Goal: Task Accomplishment & Management: Manage account settings

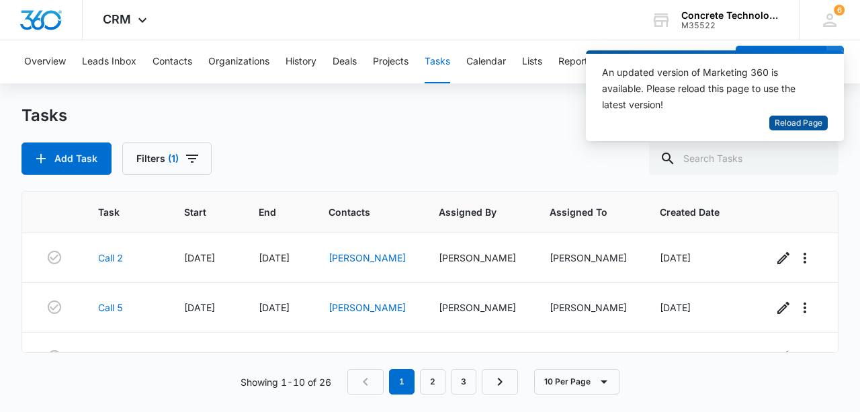
click at [800, 126] on span "Reload Page" at bounding box center [799, 123] width 48 height 13
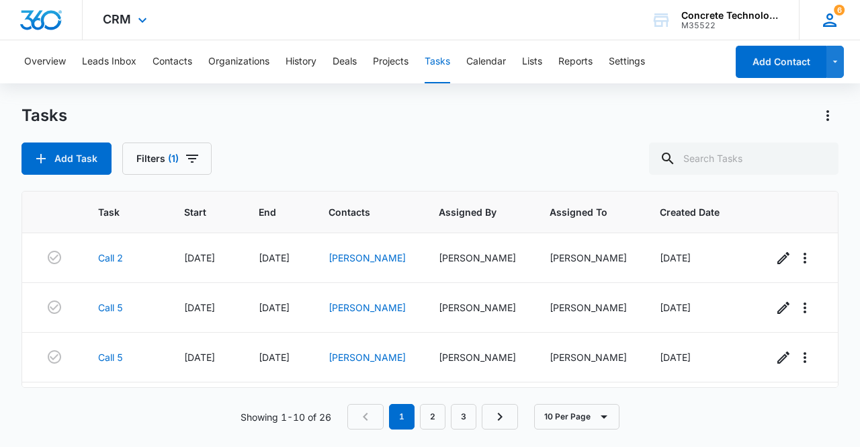
click at [839, 11] on span "6" at bounding box center [839, 10] width 11 height 11
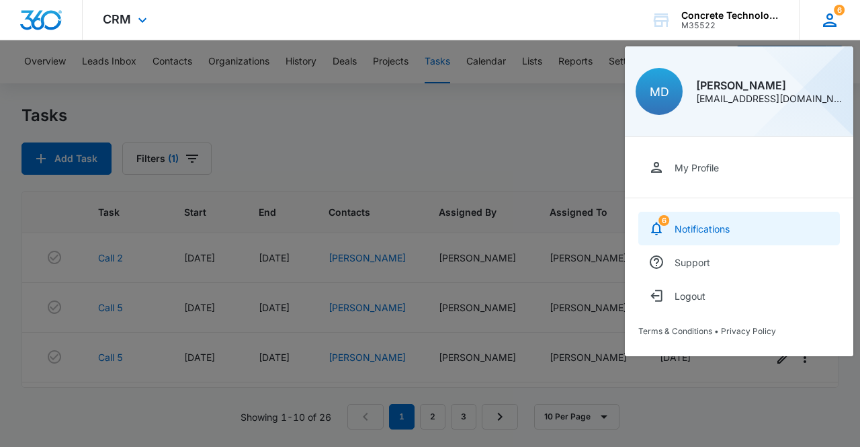
click at [747, 225] on link "6 Notifications" at bounding box center [740, 229] width 202 height 34
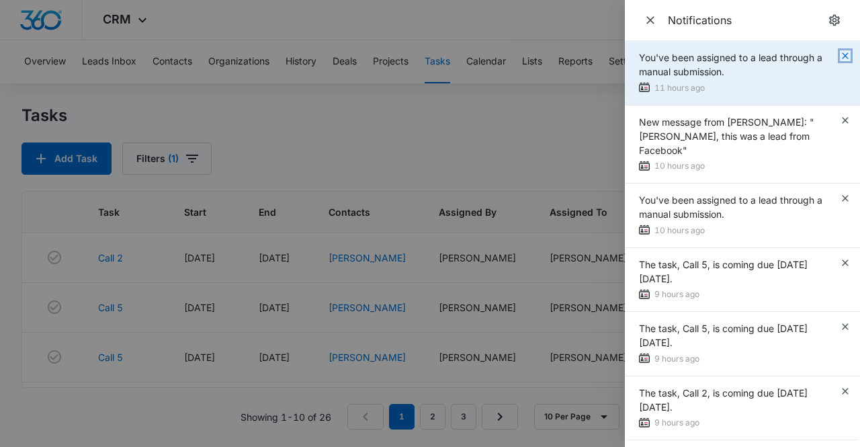
click at [843, 58] on icon "button" at bounding box center [845, 55] width 6 height 6
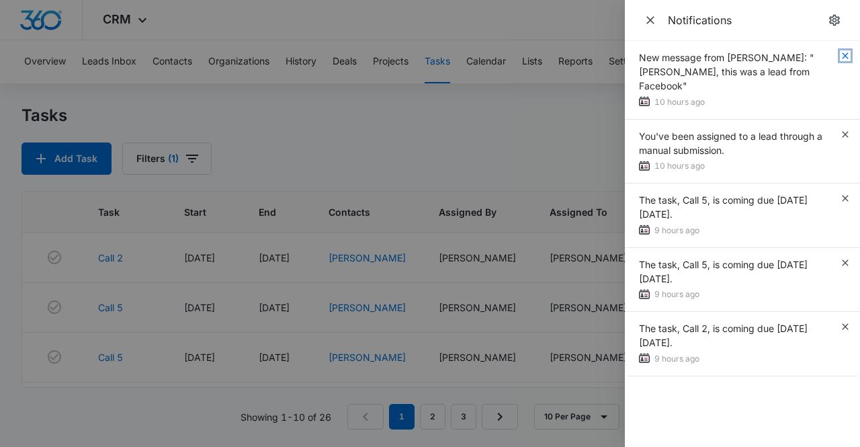
click at [846, 59] on icon "button" at bounding box center [845, 55] width 11 height 11
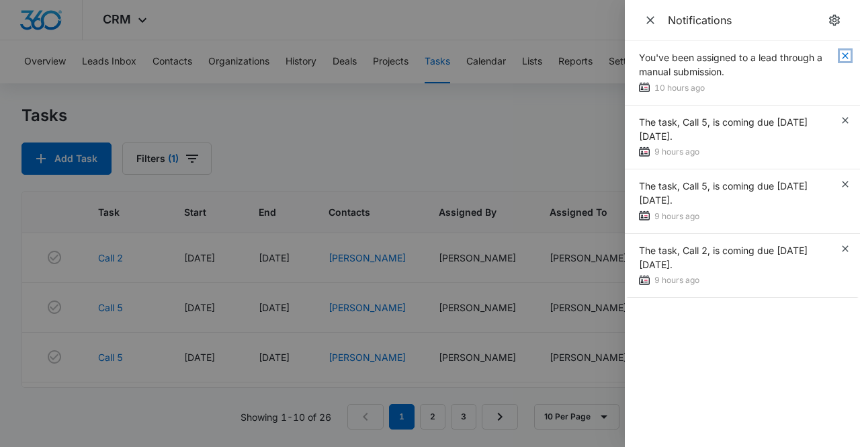
click at [846, 59] on icon "button" at bounding box center [845, 55] width 11 height 11
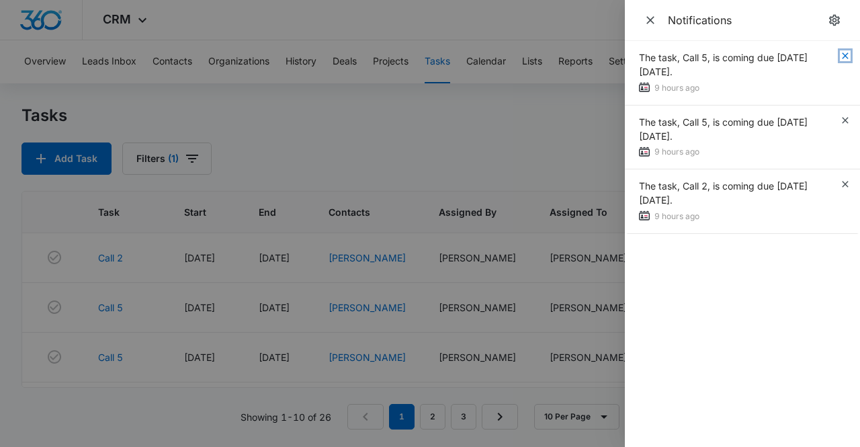
click at [846, 59] on icon "button" at bounding box center [845, 55] width 11 height 11
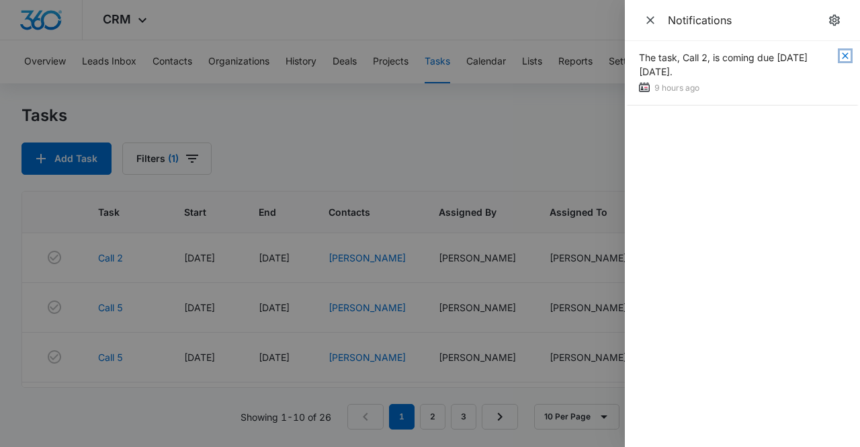
click at [846, 59] on icon "button" at bounding box center [845, 55] width 11 height 11
click at [654, 25] on icon "Close" at bounding box center [650, 19] width 13 height 13
